Goal: Transaction & Acquisition: Purchase product/service

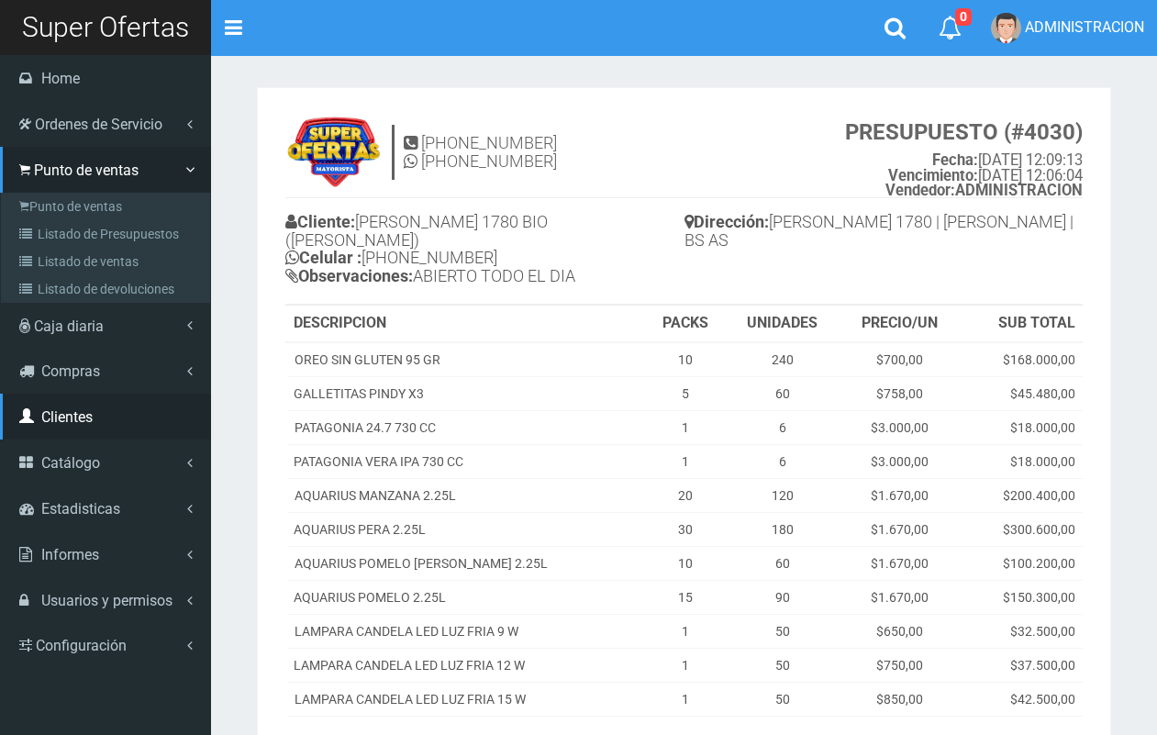
scroll to position [225, 0]
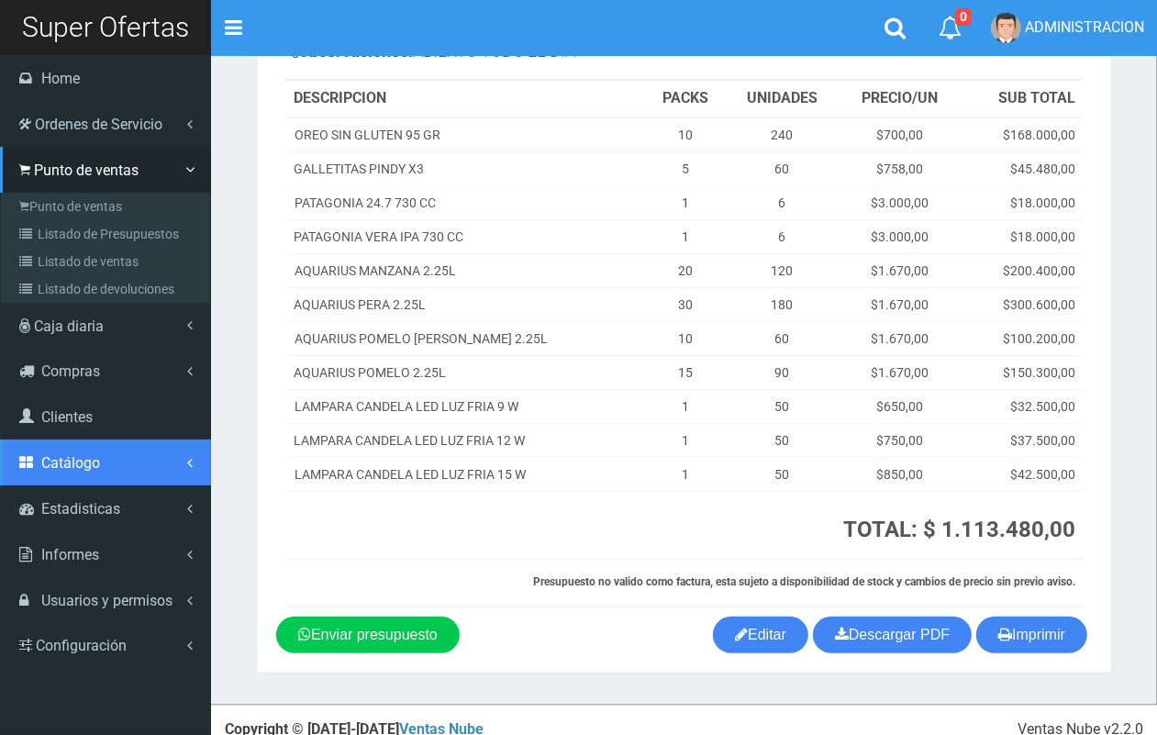
click at [88, 456] on span "Catálogo" at bounding box center [70, 462] width 59 height 17
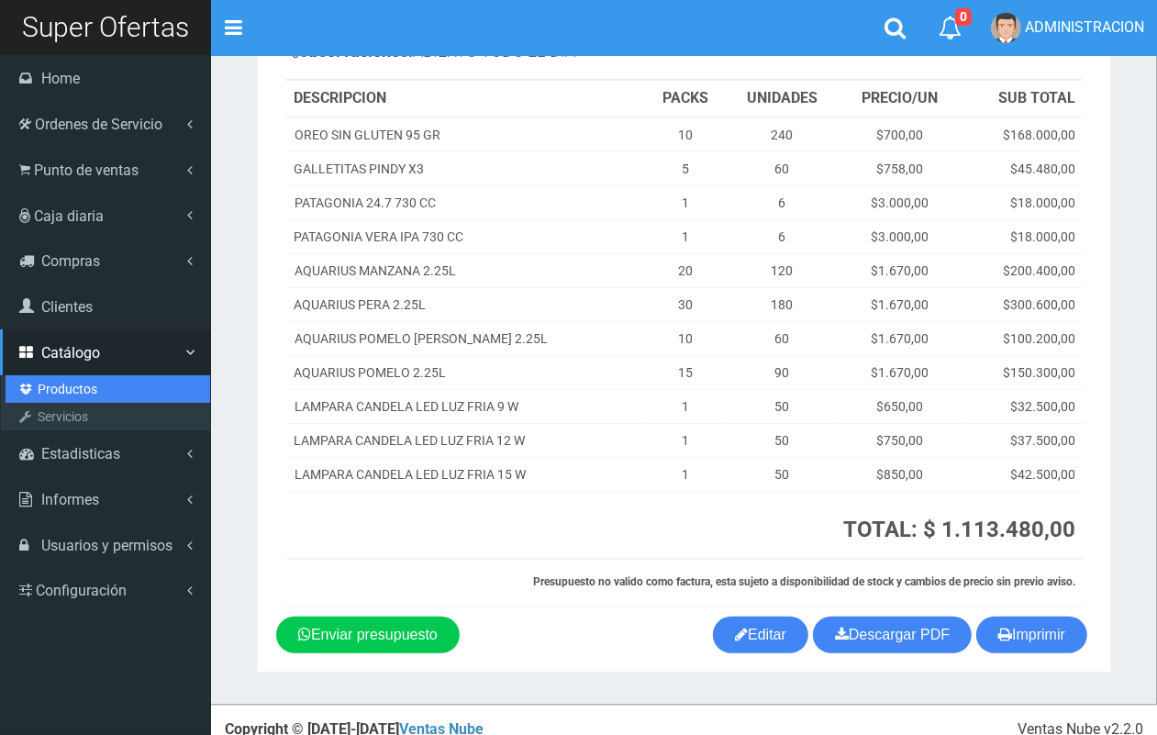
click at [66, 388] on link "Productos" at bounding box center [108, 389] width 205 height 28
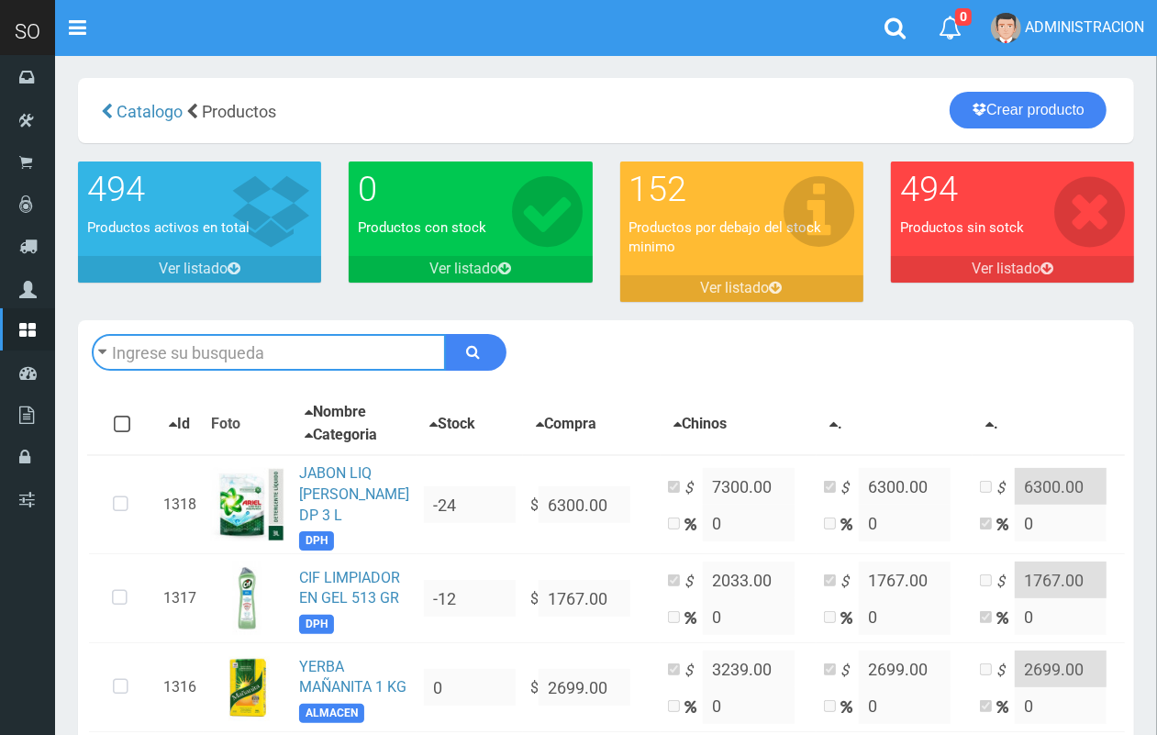
click at [241, 354] on input "text" at bounding box center [269, 352] width 354 height 37
type input "cepita"
click at [445, 334] on button "submit" at bounding box center [475, 352] width 61 height 37
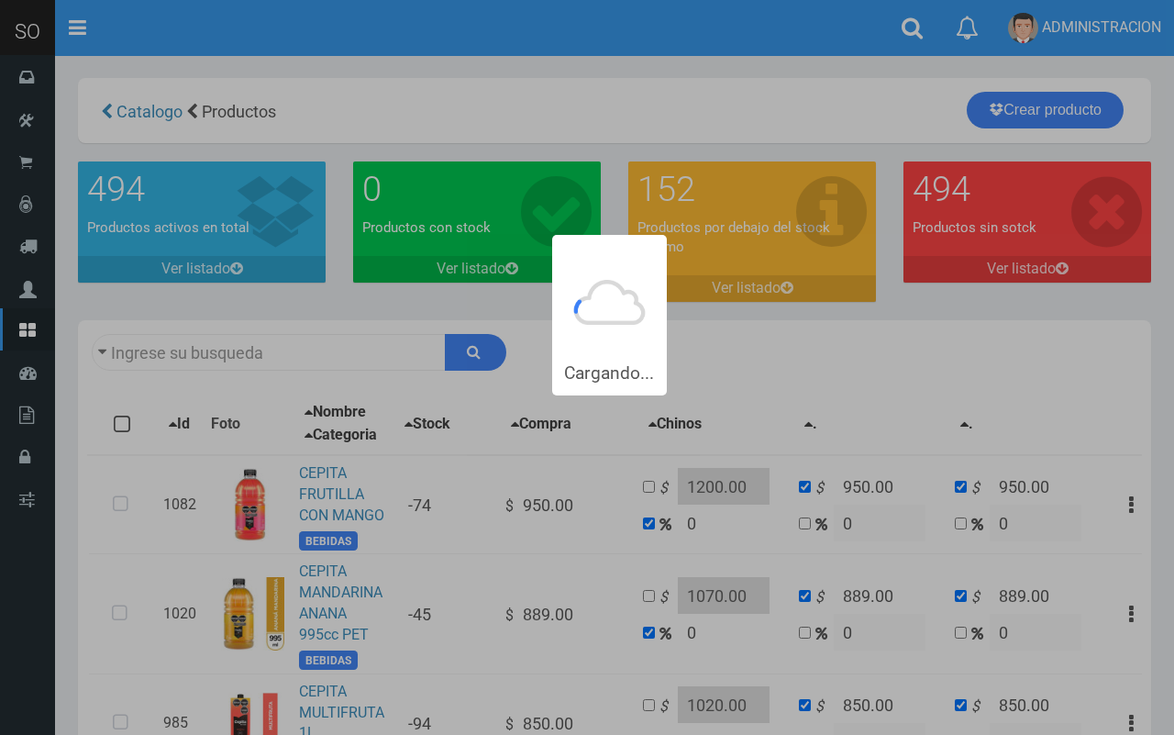
type input "cepita"
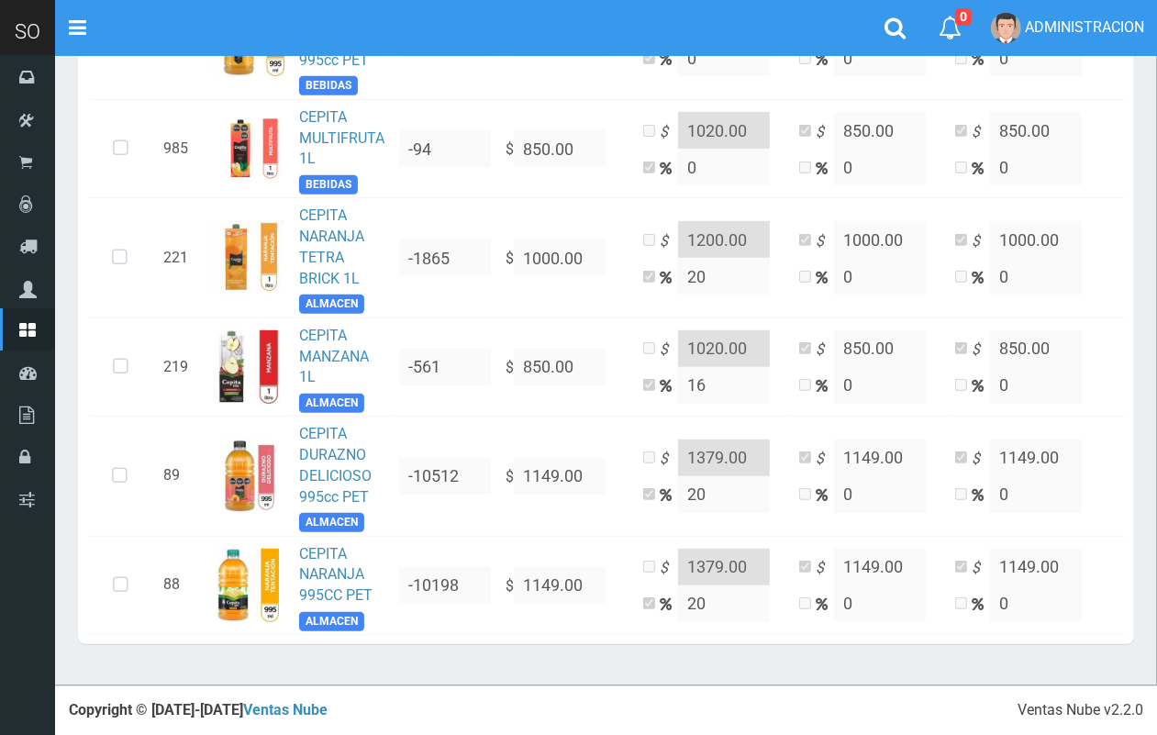
scroll to position [629, 0]
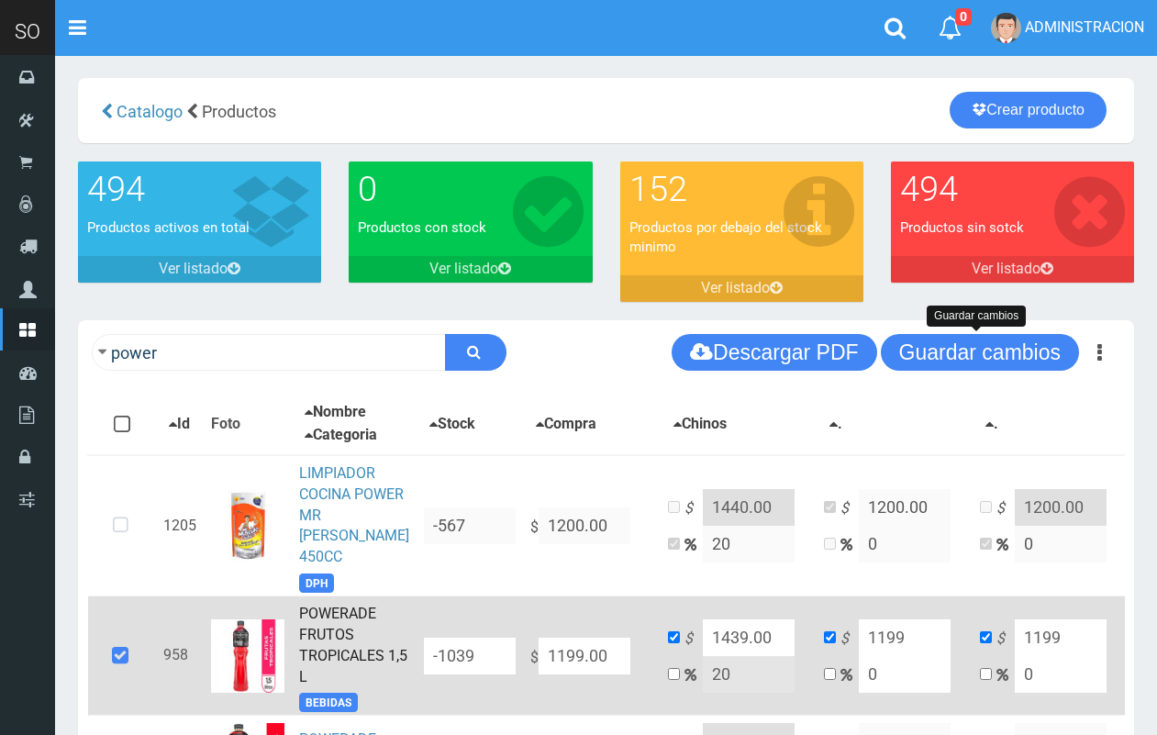
scroll to position [130, 0]
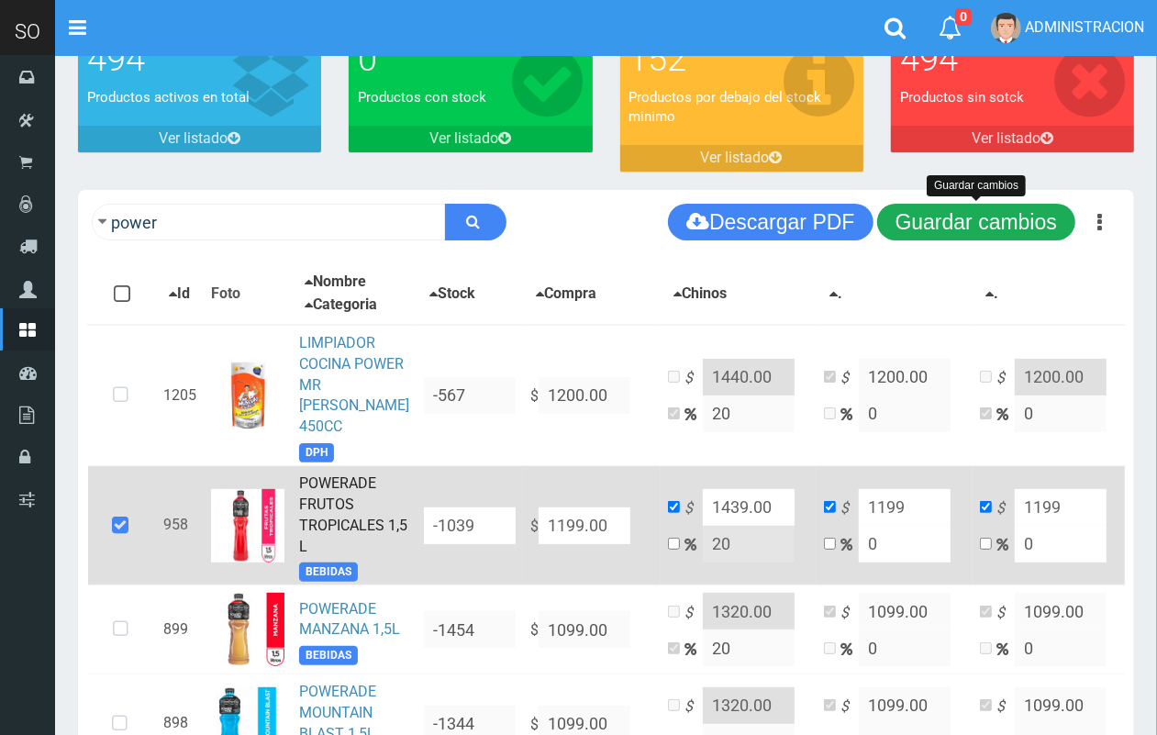
click at [1033, 216] on button "Guardar cambios" at bounding box center [976, 222] width 198 height 37
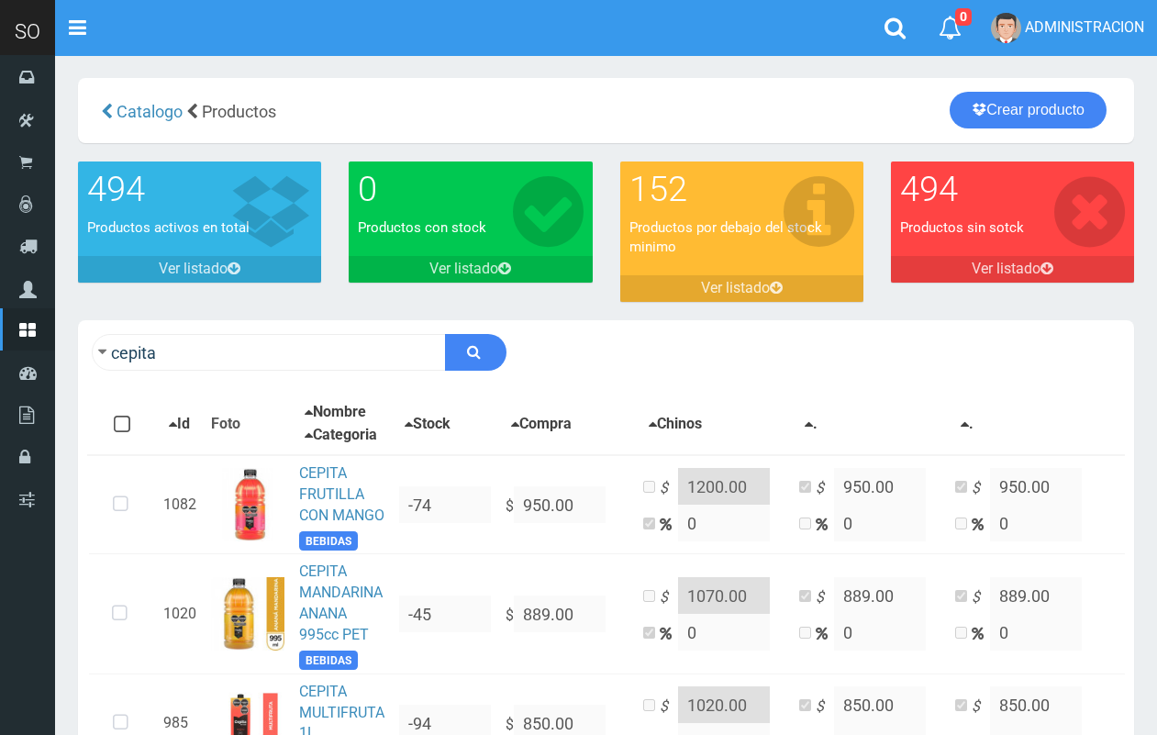
scroll to position [629, 0]
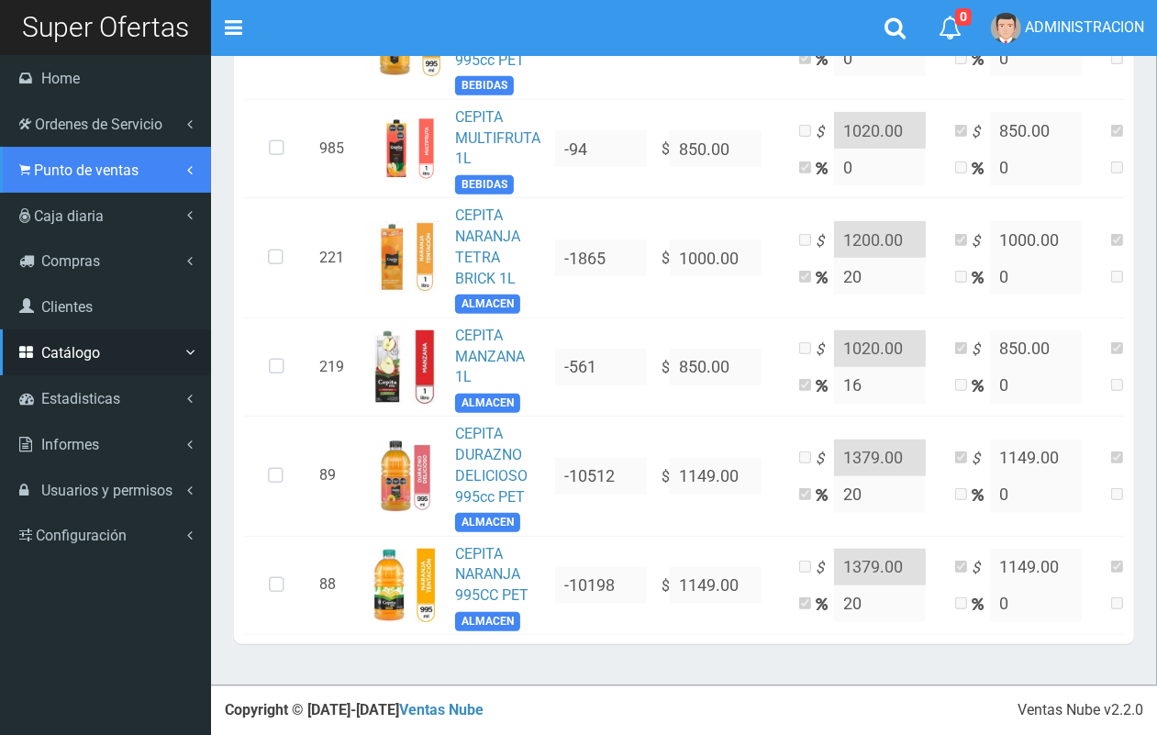
drag, startPoint x: 97, startPoint y: 166, endPoint x: 97, endPoint y: 202, distance: 35.8
click at [98, 167] on span "Punto de ventas" at bounding box center [86, 169] width 105 height 17
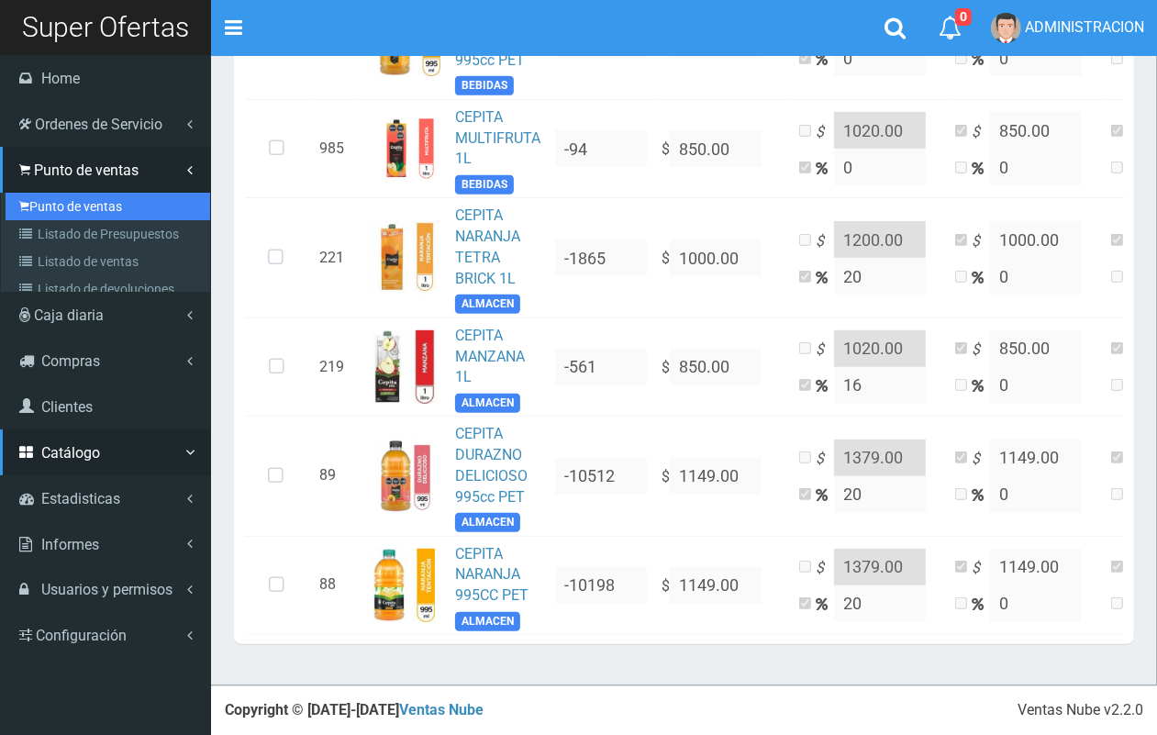
click at [97, 202] on link "Punto de ventas" at bounding box center [108, 207] width 205 height 28
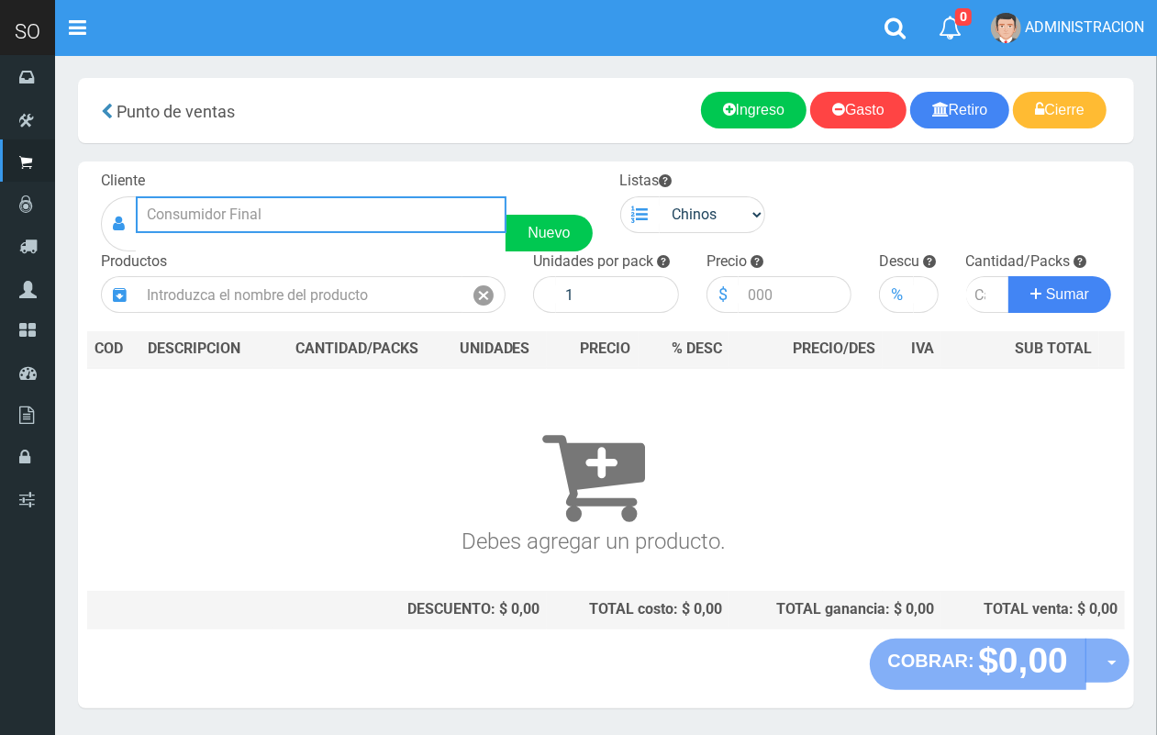
click at [351, 206] on input "text" at bounding box center [321, 214] width 371 height 37
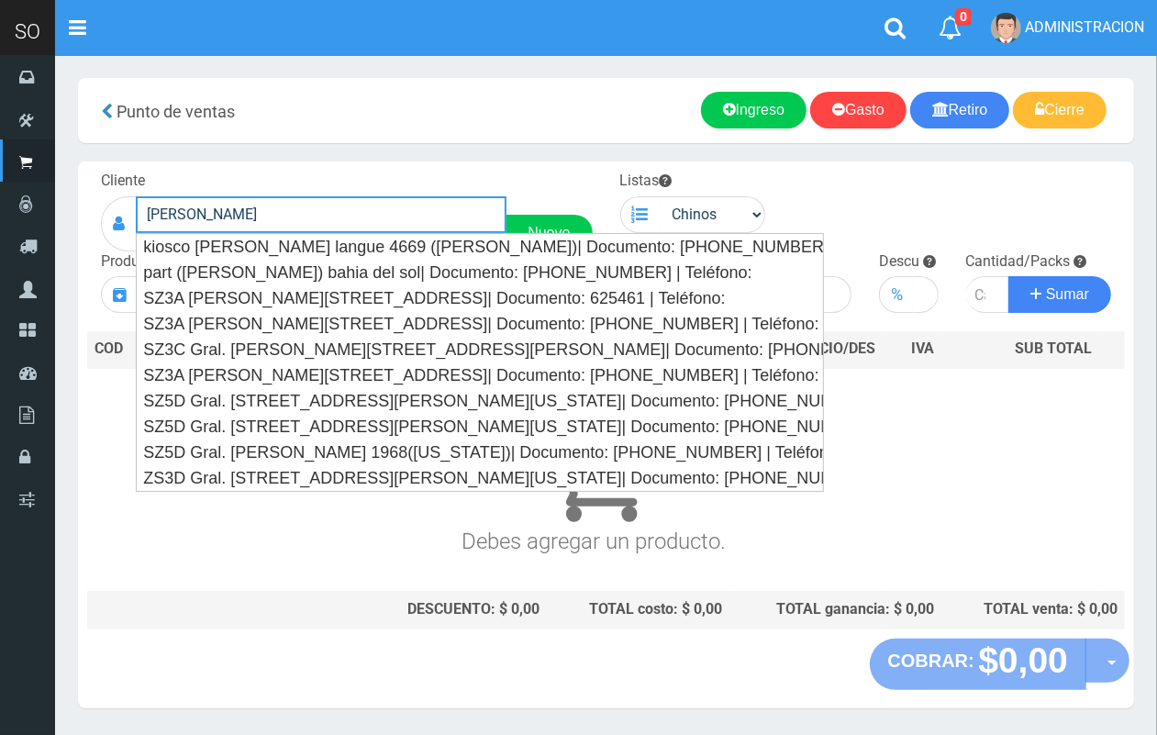
type input "[PERSON_NAME]"
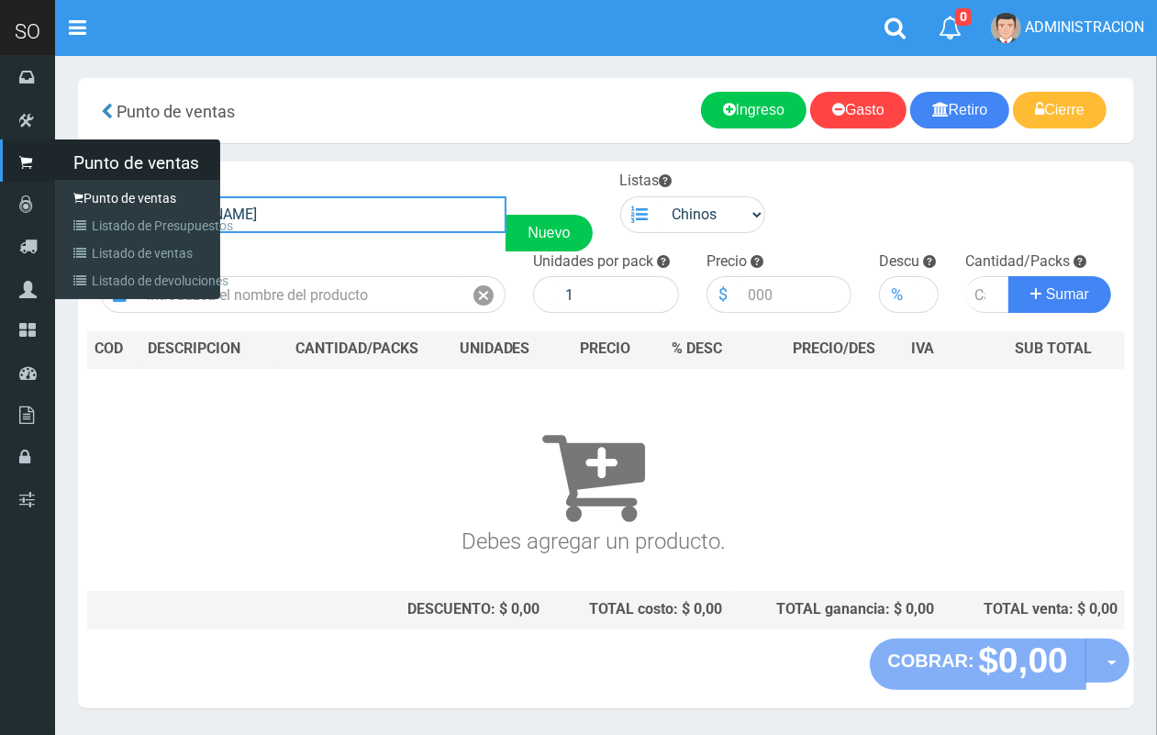
drag, startPoint x: 299, startPoint y: 213, endPoint x: 39, endPoint y: 214, distance: 259.7
click at [39, 214] on div "SO Toggle navigation 0 0" at bounding box center [578, 375] width 1157 height 750
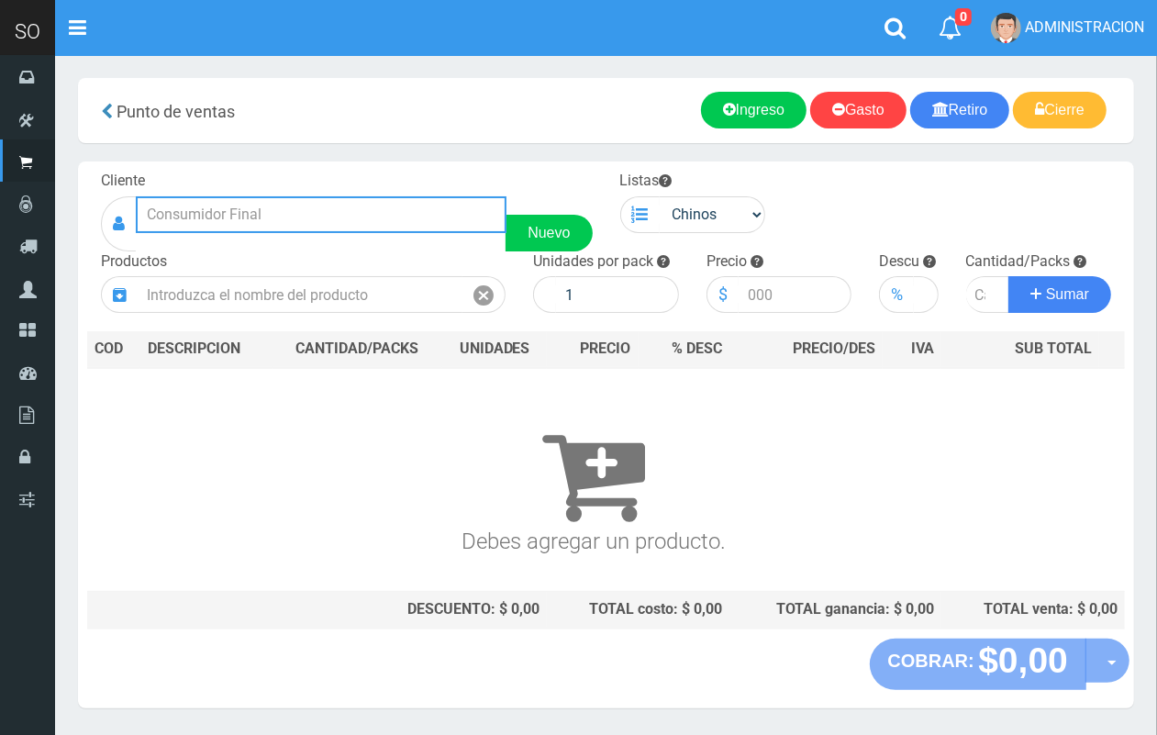
click at [281, 206] on input "text" at bounding box center [321, 214] width 371 height 37
drag, startPoint x: 235, startPoint y: 220, endPoint x: 89, endPoint y: 212, distance: 146.1
click at [89, 212] on div "Cliente [GEOGRAPHIC_DATA] y Nuevo" at bounding box center [346, 211] width 519 height 81
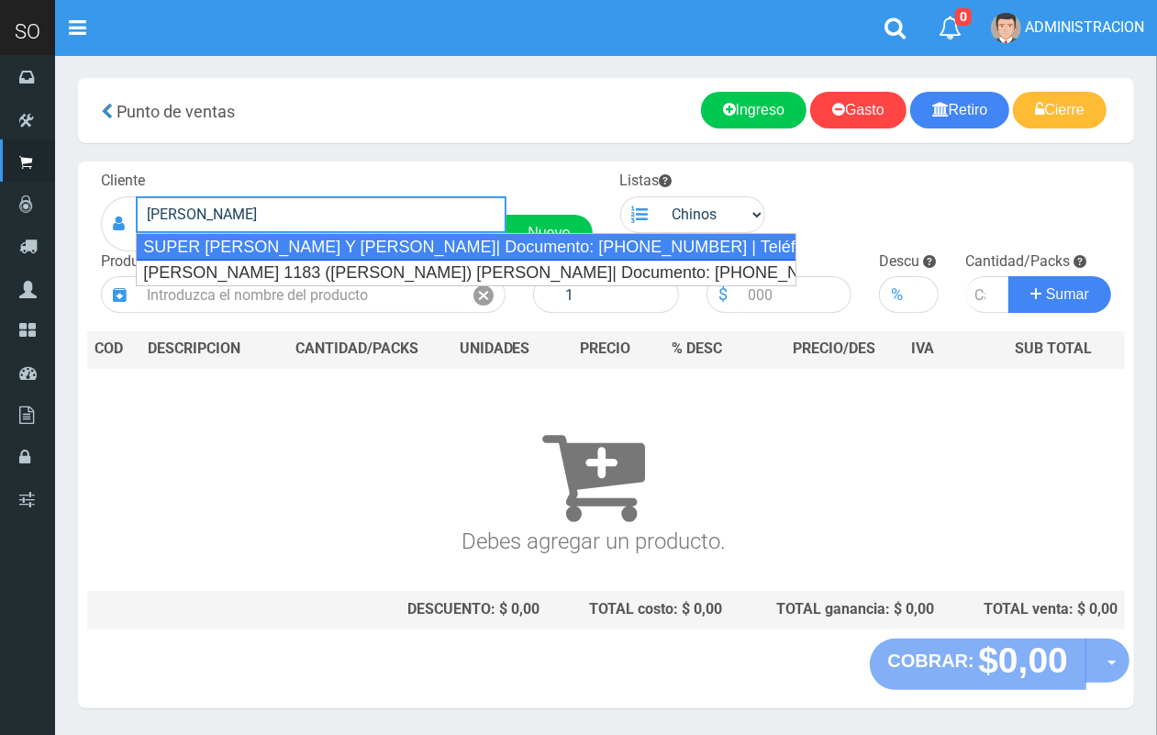
drag, startPoint x: 209, startPoint y: 250, endPoint x: 315, endPoint y: 243, distance: 105.7
click at [230, 244] on div "SUPER [PERSON_NAME] Y [PERSON_NAME]| Documento: [PHONE_NUMBER] | Teléfono:" at bounding box center [466, 247] width 661 height 28
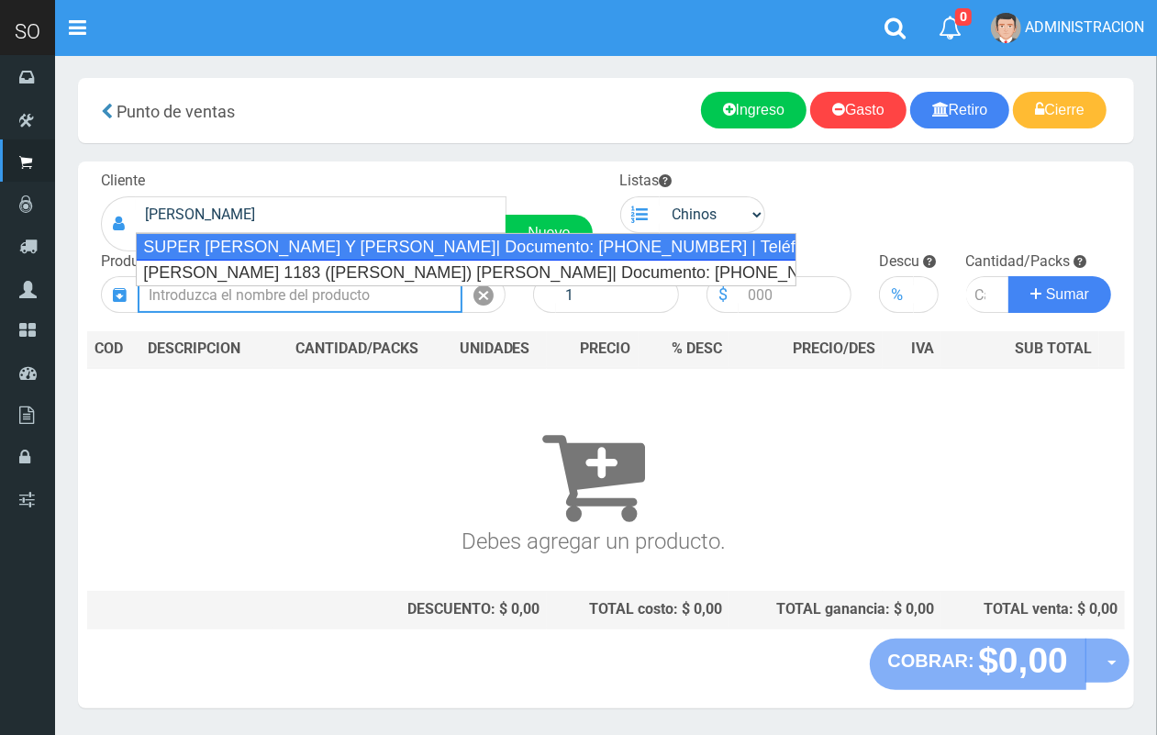
type input "SUPER [PERSON_NAME] Y [PERSON_NAME]| Documento: [PHONE_NUMBER] | Teléfono:"
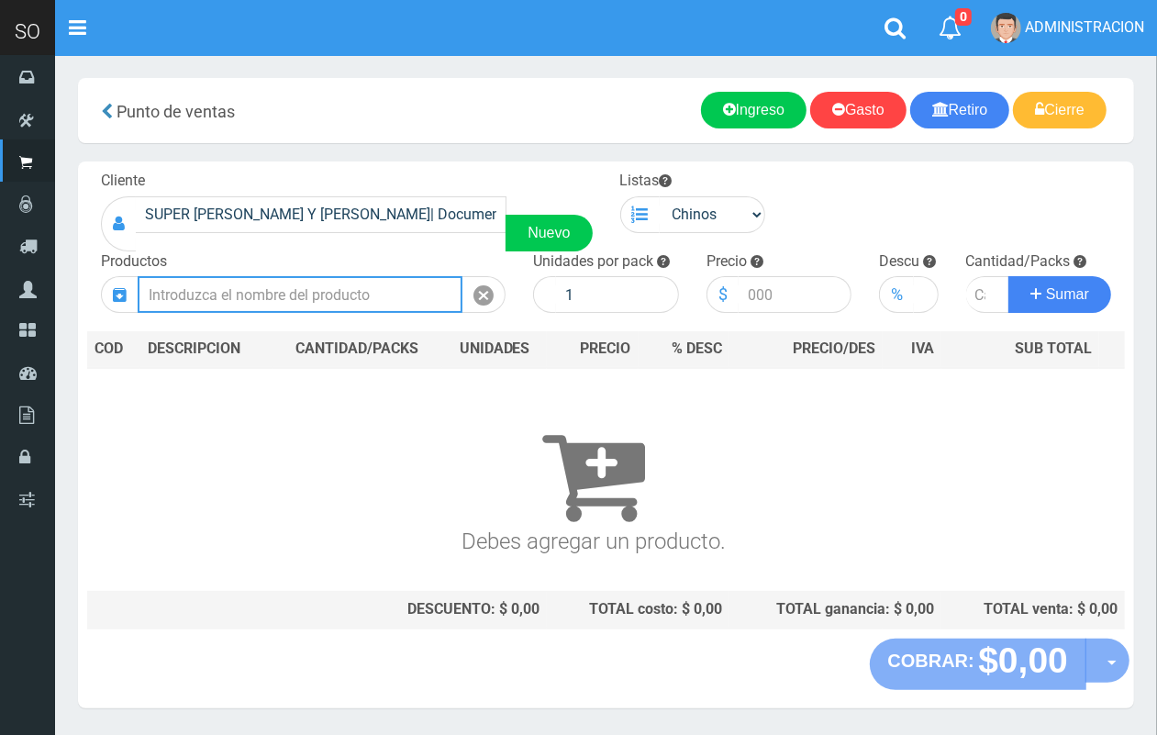
click at [372, 289] on input "text" at bounding box center [300, 294] width 325 height 37
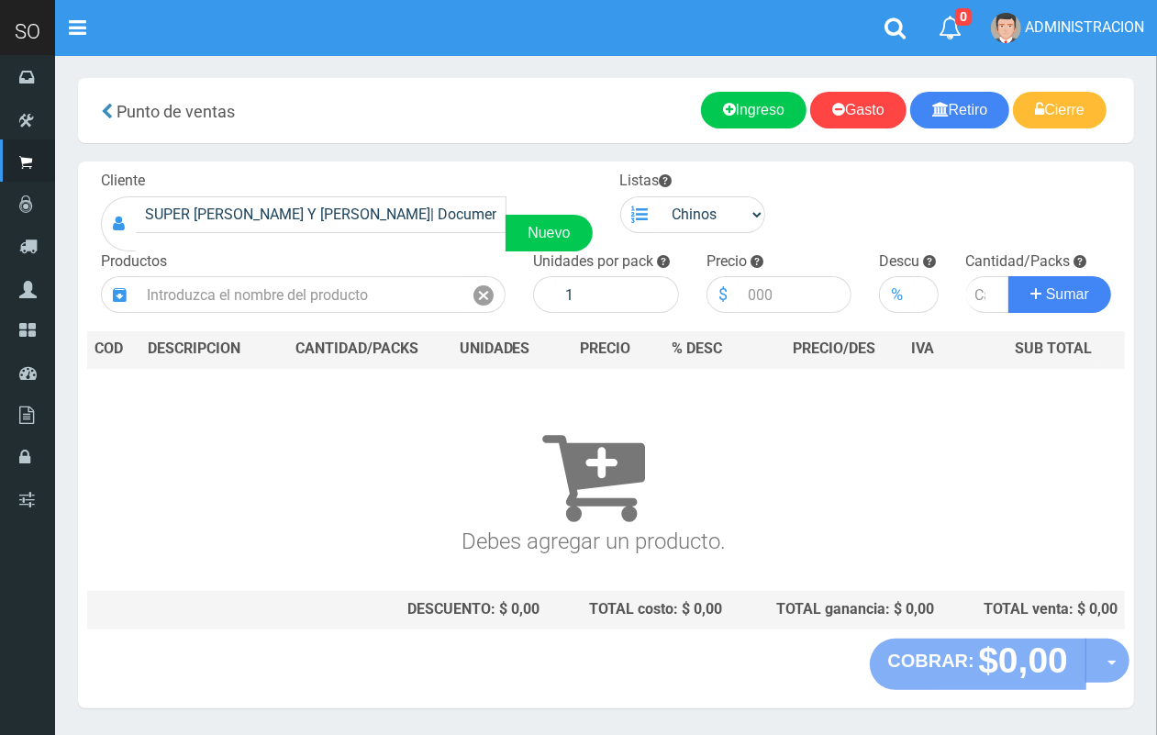
click at [321, 319] on div "Cliente SUPER [PERSON_NAME] Y [PERSON_NAME]| Documento: [PHONE_NUMBER] | Teléfo…" at bounding box center [606, 399] width 1056 height 477
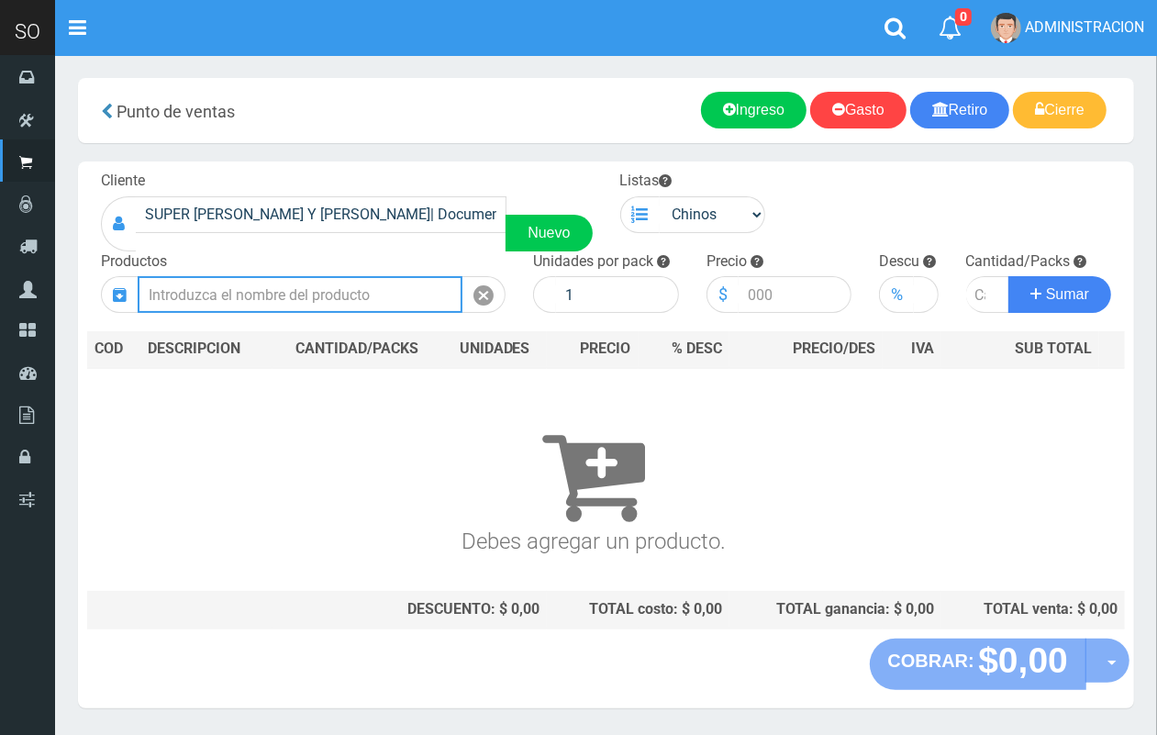
click at [318, 307] on input "text" at bounding box center [300, 294] width 325 height 37
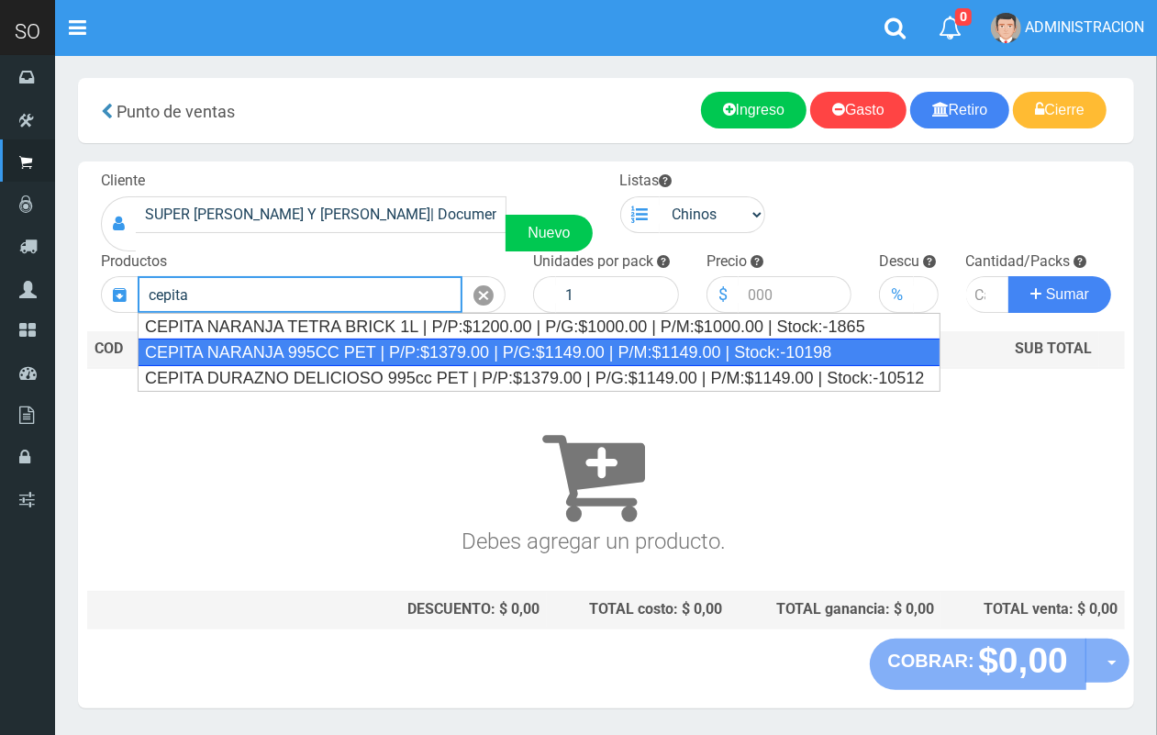
click at [339, 350] on div "CEPITA NARANJA 995CC PET | P/P:$1379.00 | P/G:$1149.00 | P/M:$1149.00 | Stock:-…" at bounding box center [539, 353] width 803 height 28
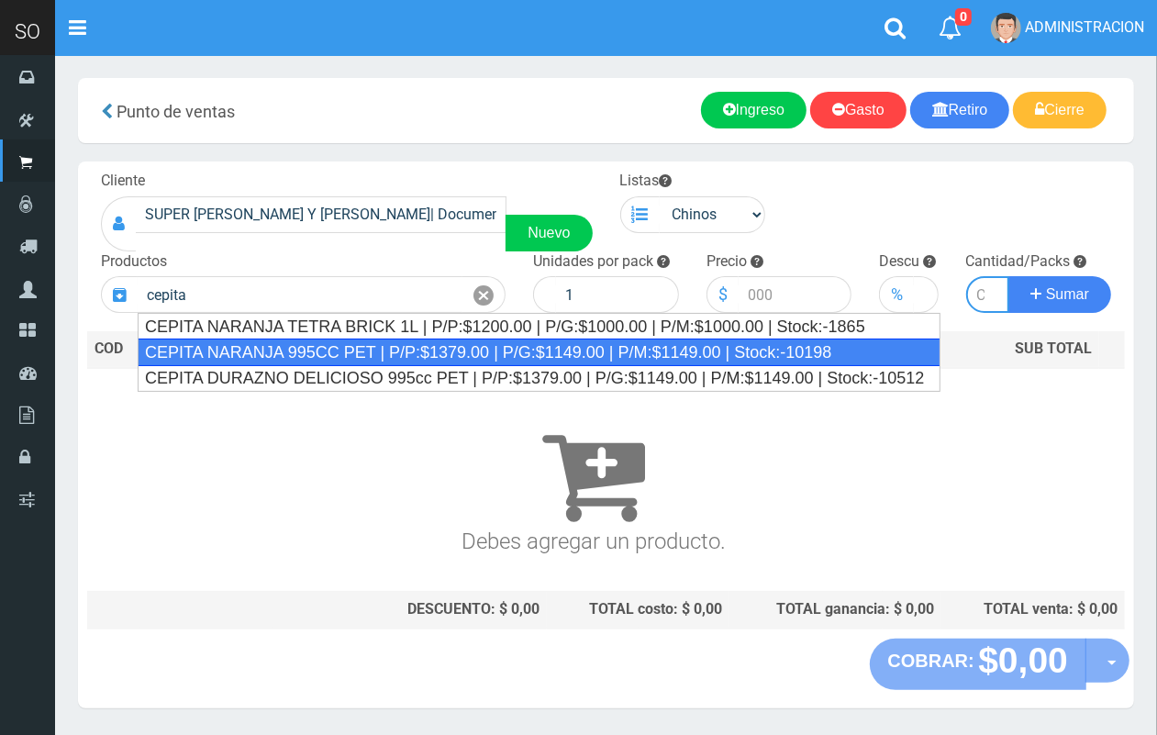
type input "CEPITA NARANJA 995CC PET | P/P:$1379.00 | P/G:$1149.00 | P/M:$1149.00 | Stock:-…"
type input "6"
type input "1379.00"
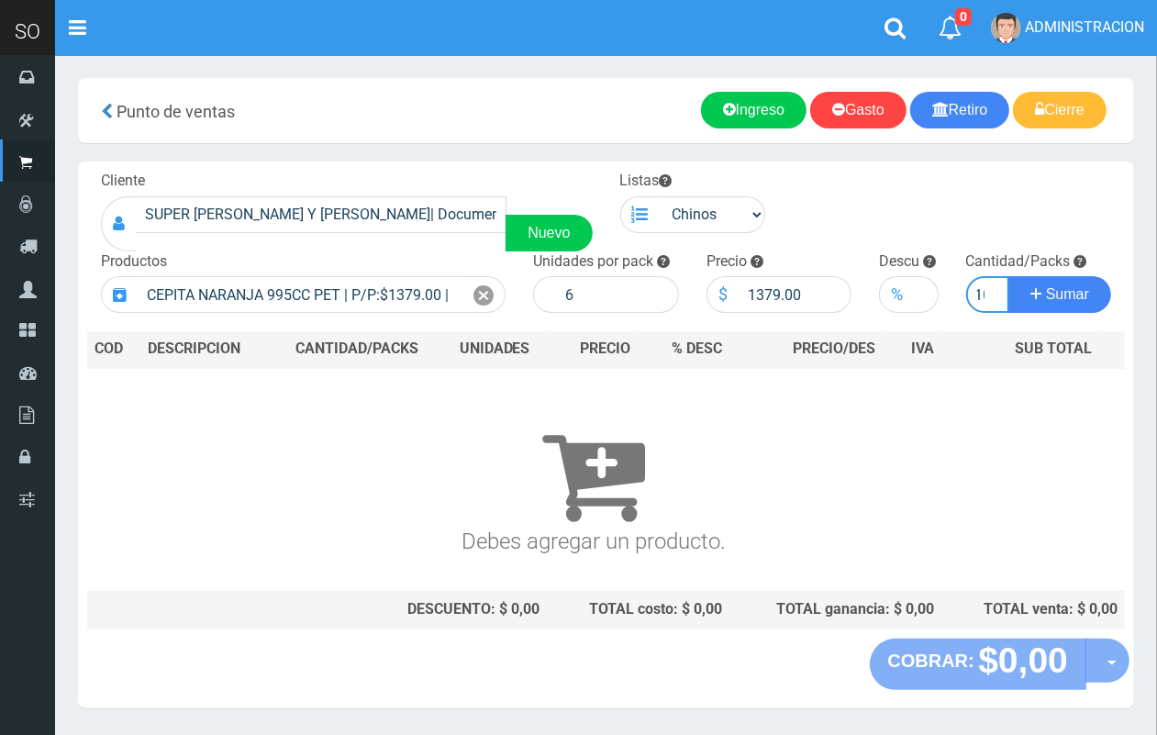
scroll to position [0, 10]
type input "10"
click at [1008, 276] on button "Sumar" at bounding box center [1059, 294] width 103 height 37
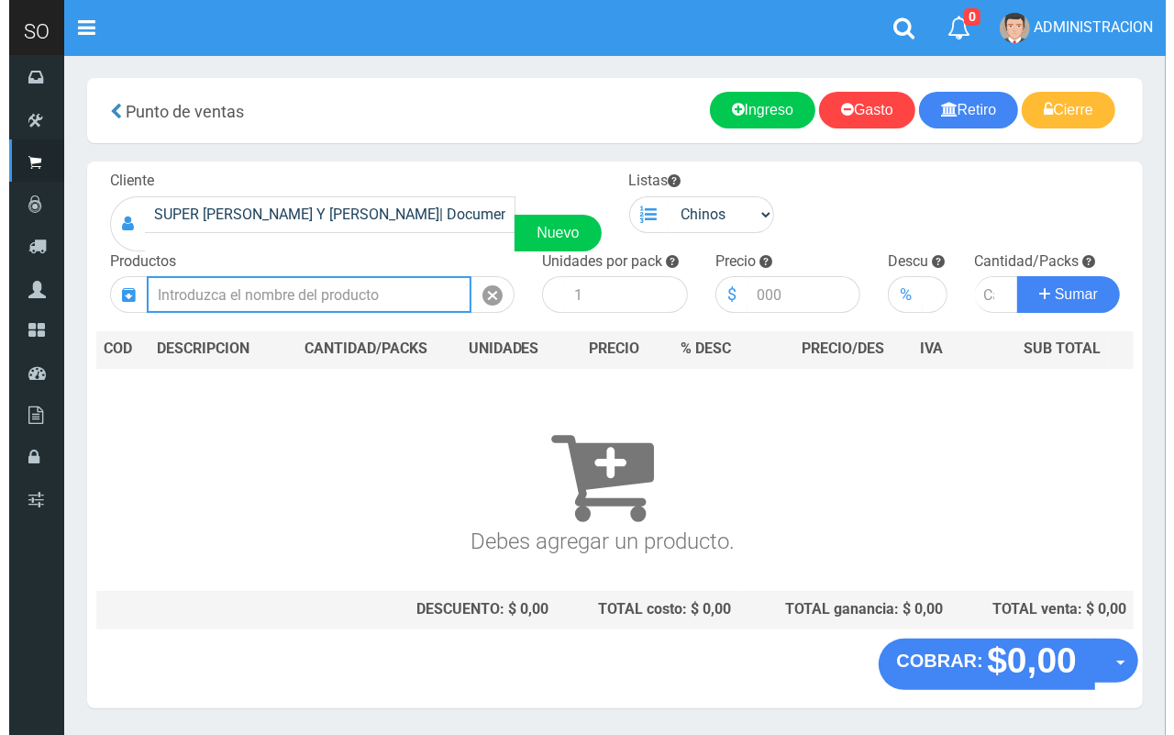
scroll to position [0, 0]
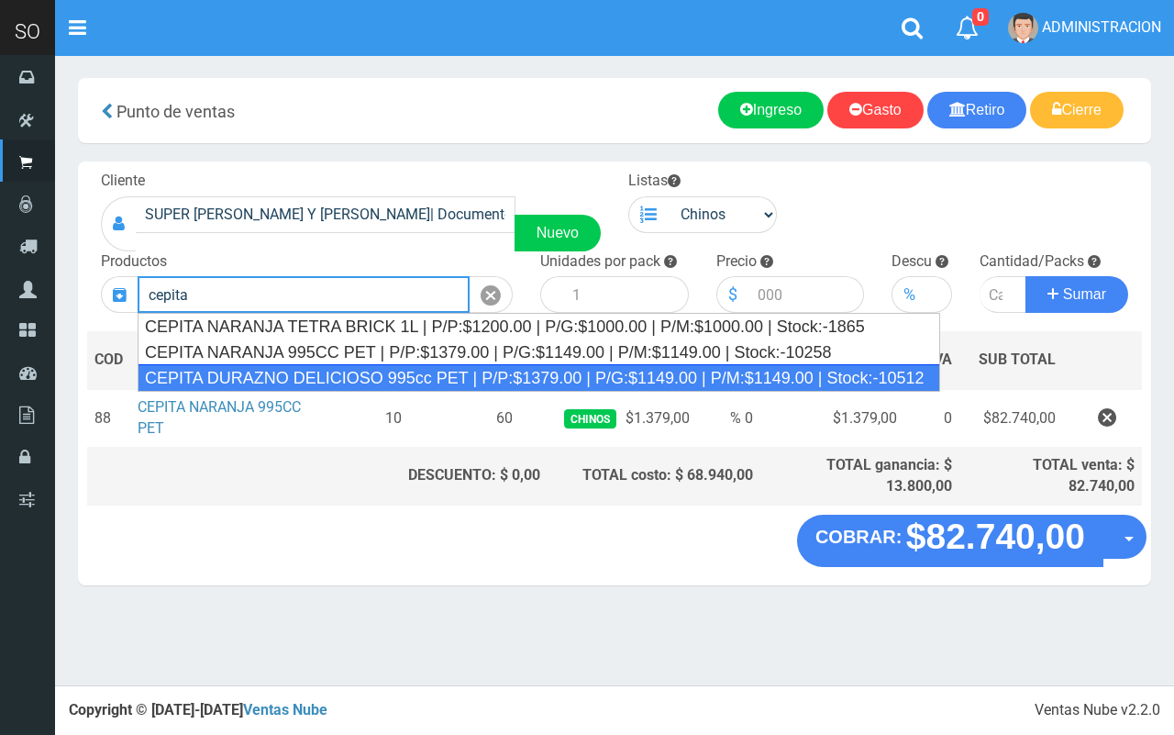
click at [378, 379] on div "CEPITA DURAZNO DELICIOSO 995cc PET | P/P:$1379.00 | P/G:$1149.00 | P/M:$1149.00…" at bounding box center [539, 378] width 803 height 28
type input "CEPITA DURAZNO DELICIOSO 995cc PET | P/P:$1379.00 | P/G:$1149.00 | P/M:$1149.00…"
type input "6"
type input "1379.00"
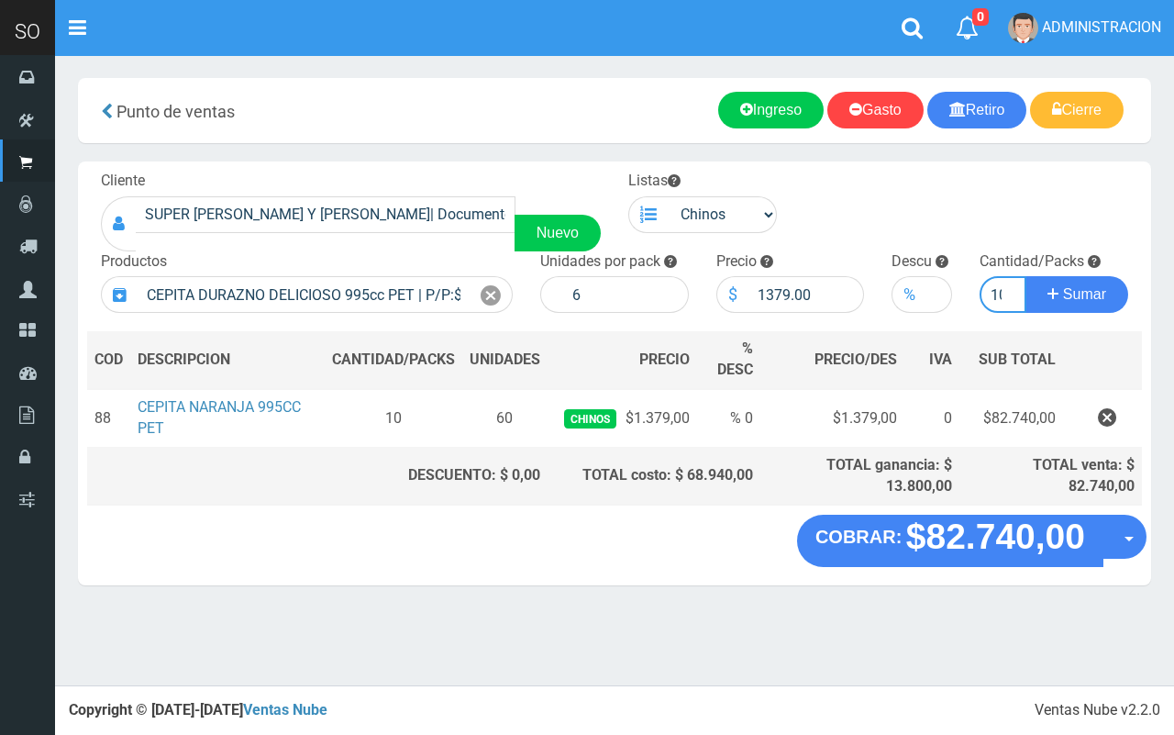
scroll to position [0, 7]
type input "10"
click at [1026, 276] on button "Sumar" at bounding box center [1077, 294] width 103 height 37
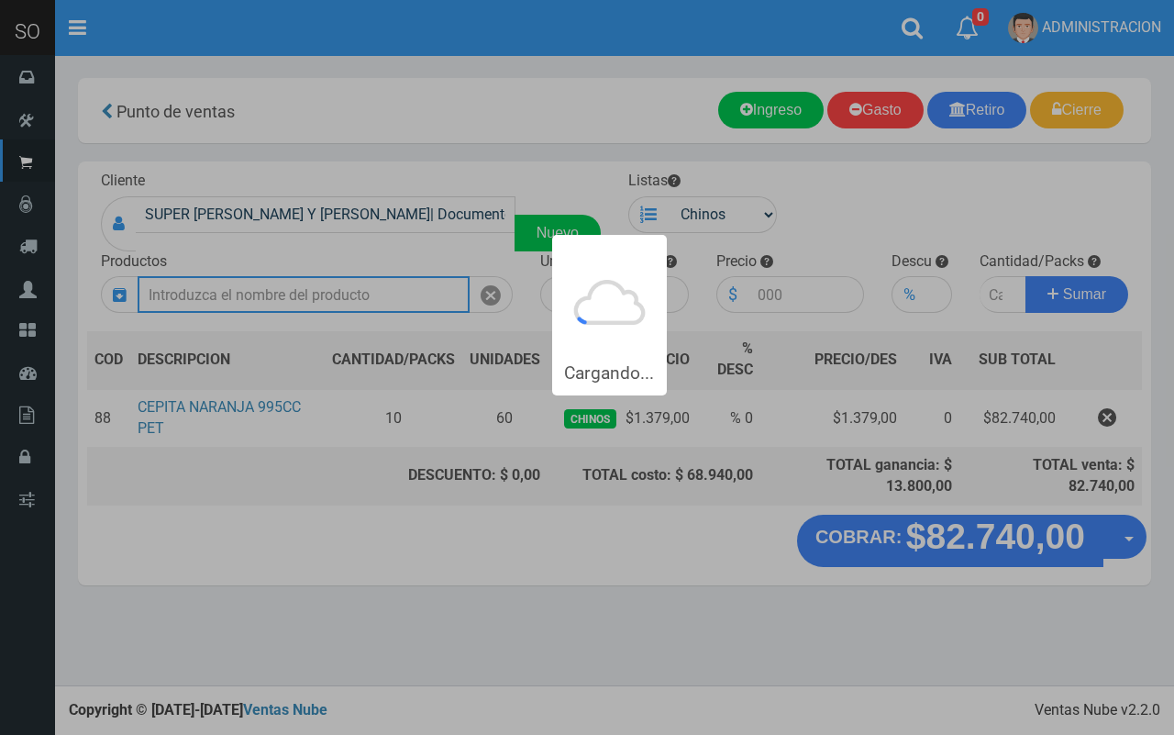
scroll to position [0, 0]
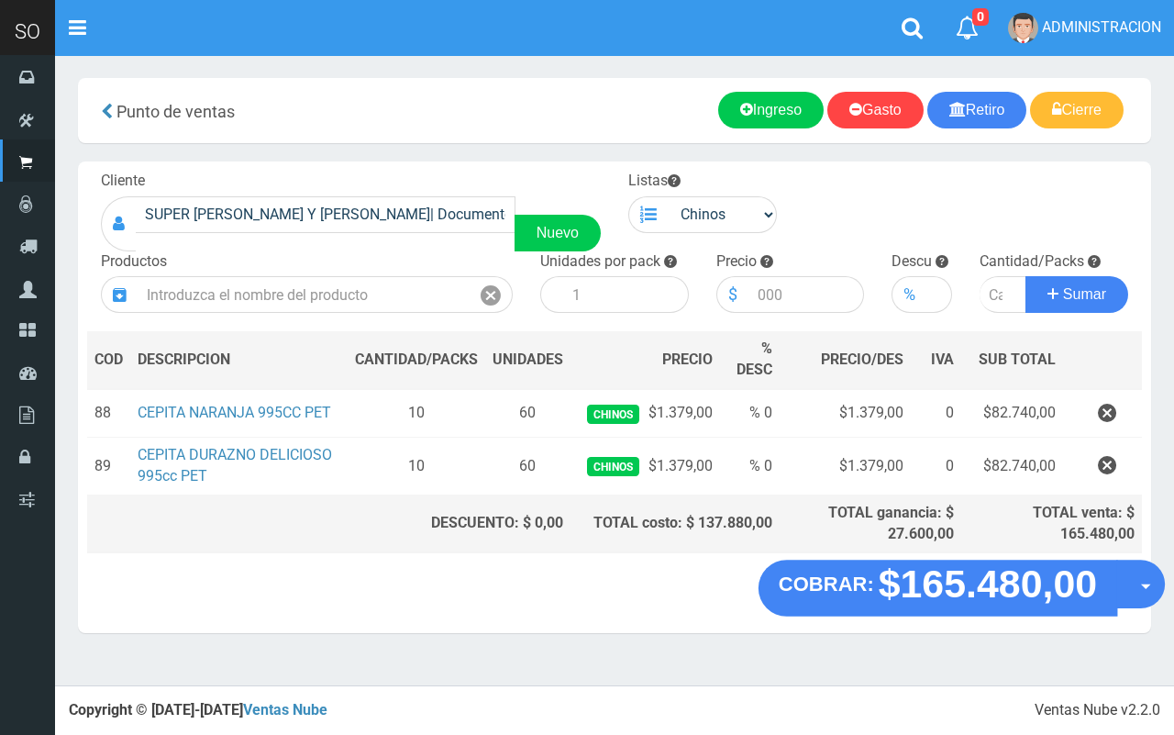
drag, startPoint x: 1139, startPoint y: 574, endPoint x: 1140, endPoint y: 607, distance: 33.0
click at [1140, 587] on button "Opciones" at bounding box center [1141, 585] width 49 height 49
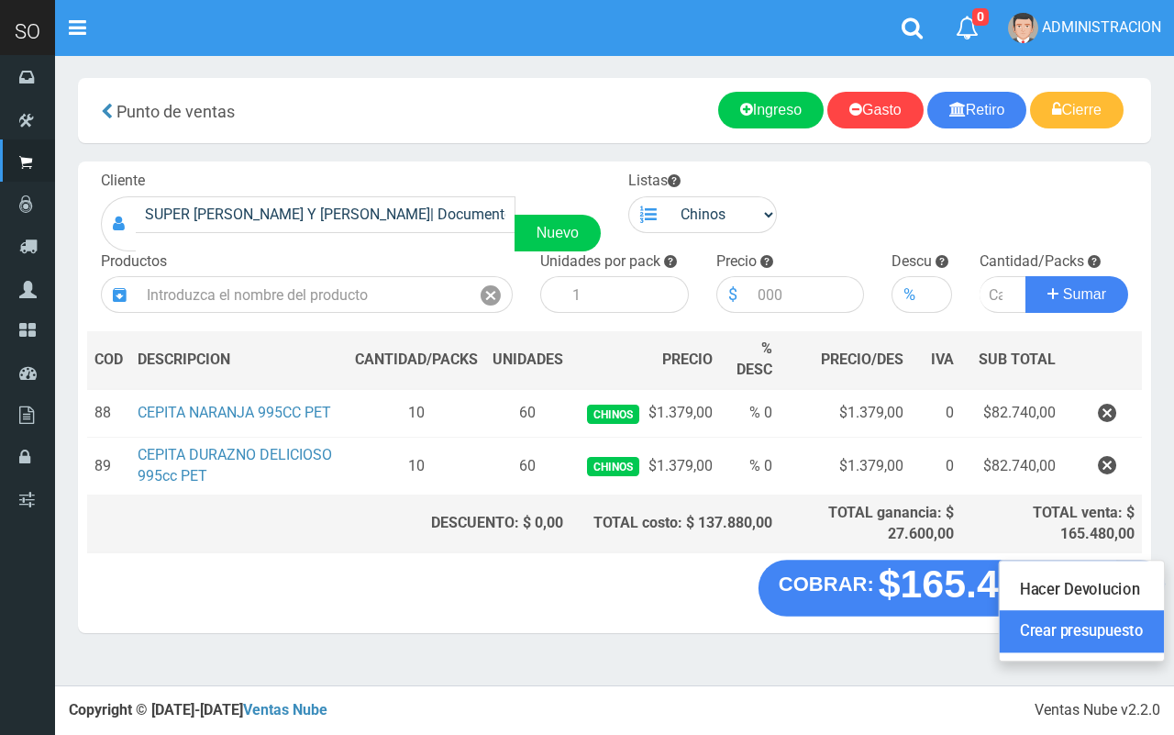
click at [1136, 622] on link "Crear presupuesto" at bounding box center [1082, 632] width 164 height 42
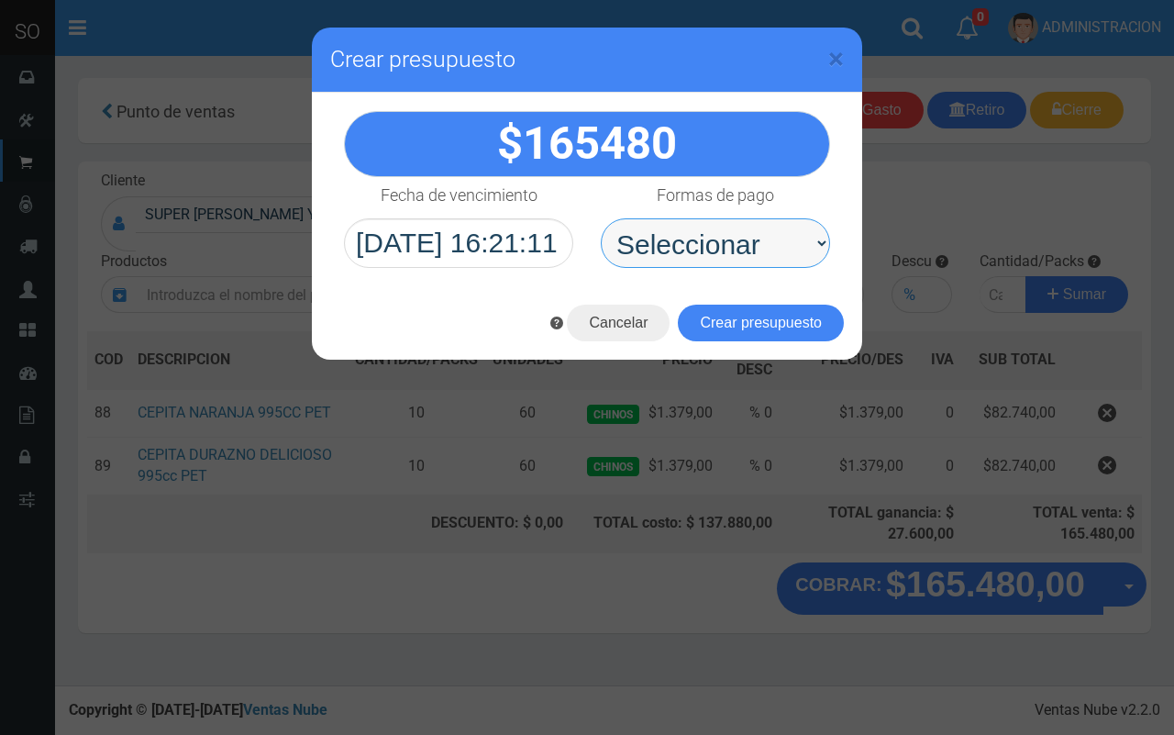
click at [780, 253] on select "Seleccionar Efectivo Tarjeta de Crédito Depósito Débito" at bounding box center [715, 243] width 229 height 50
select select "Efectivo"
click at [601, 218] on select "Seleccionar Efectivo Tarjeta de Crédito Depósito Débito" at bounding box center [715, 243] width 229 height 50
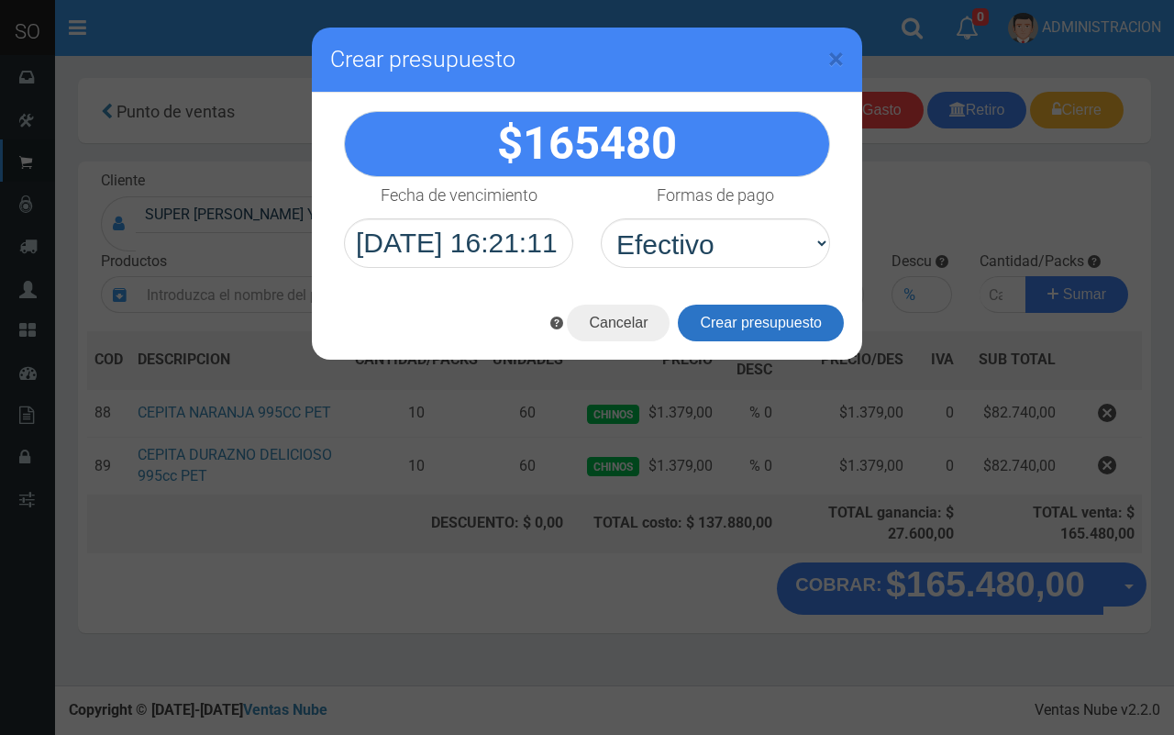
click at [815, 322] on button "Crear presupuesto" at bounding box center [761, 323] width 166 height 37
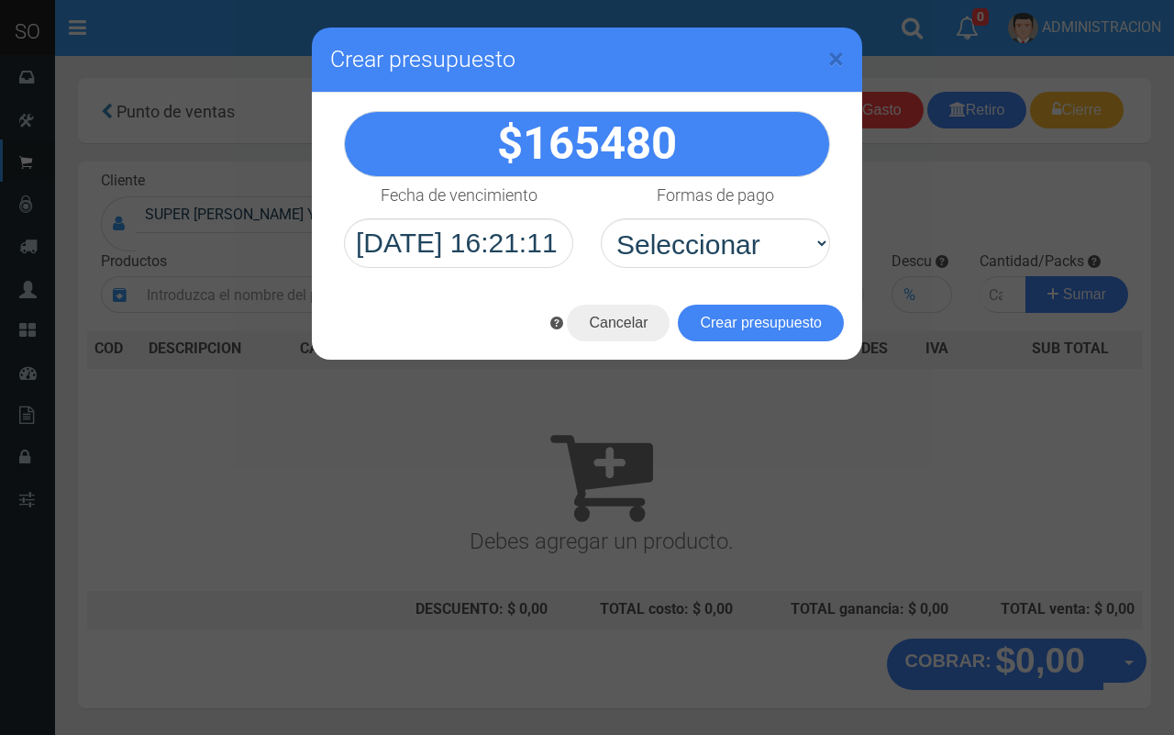
click at [827, 55] on h3 "Crear presupuesto" at bounding box center [587, 60] width 514 height 28
click at [836, 55] on span "×" at bounding box center [837, 58] width 16 height 35
